Goal: Task Accomplishment & Management: Manage account settings

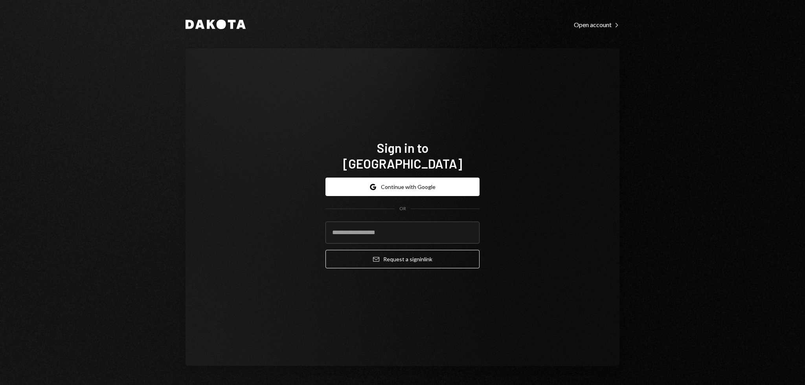
click at [259, 317] on div "Sign in to [GEOGRAPHIC_DATA] Google Continue with Google OR Email Request a sig…" at bounding box center [403, 207] width 434 height 318
type input "**********"
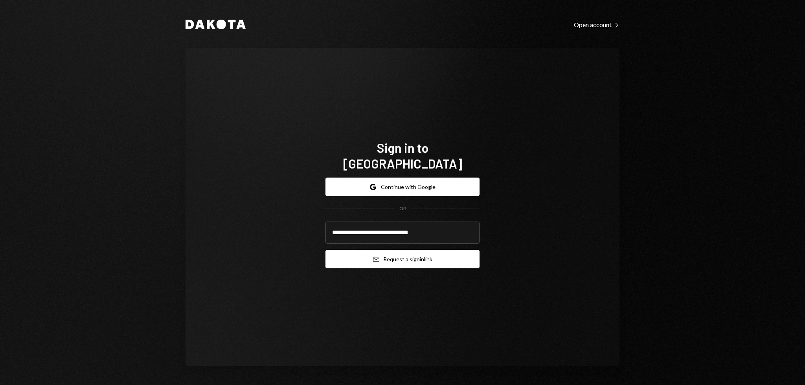
click at [428, 254] on button "Email Request a sign in link" at bounding box center [403, 259] width 154 height 18
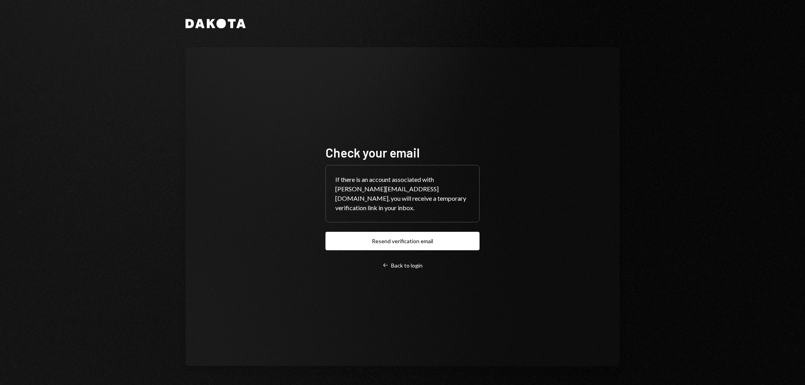
click at [552, 318] on div "Check your email If there is an account associated with [PERSON_NAME][EMAIL_ADD…" at bounding box center [403, 206] width 434 height 319
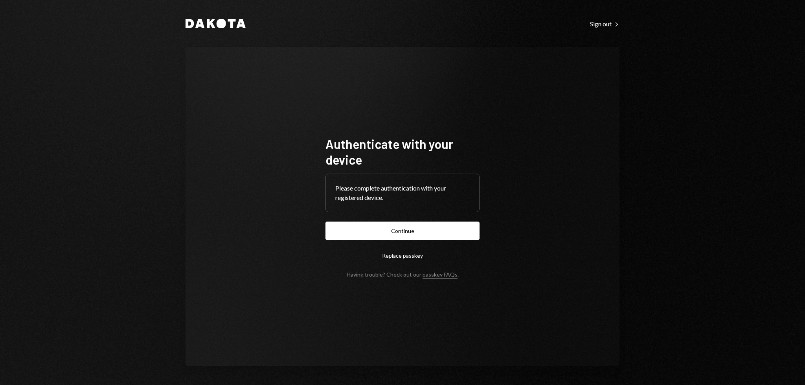
click at [404, 243] on form "Authenticate with your device Please complete authentication with your register…" at bounding box center [403, 207] width 154 height 142
click at [402, 237] on button "Continue" at bounding box center [403, 231] width 154 height 18
